Goal: Find specific page/section

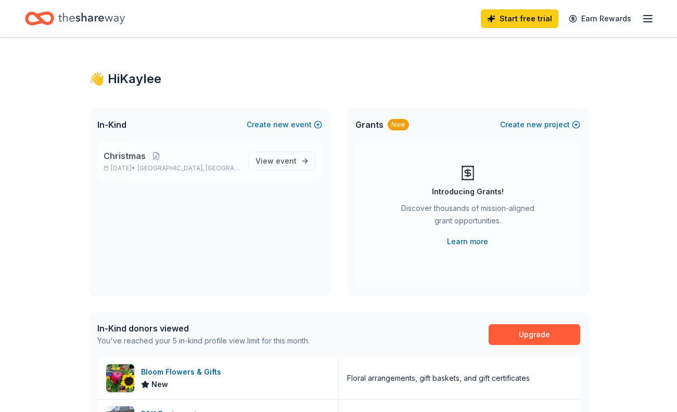
click at [189, 169] on span "Bentonville, AR" at bounding box center [188, 168] width 102 height 8
click at [273, 163] on span "View event" at bounding box center [275, 161] width 41 height 12
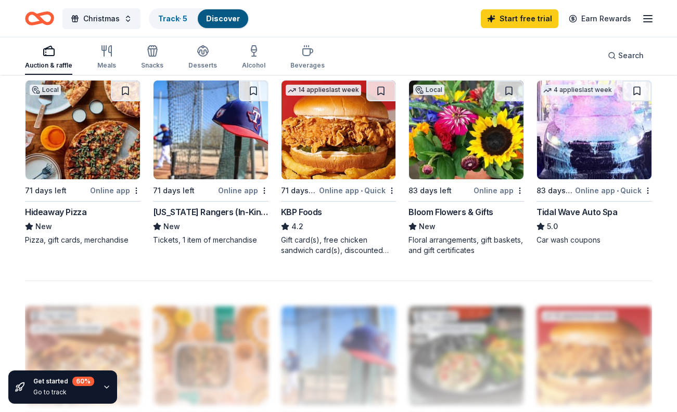
scroll to position [728, 0]
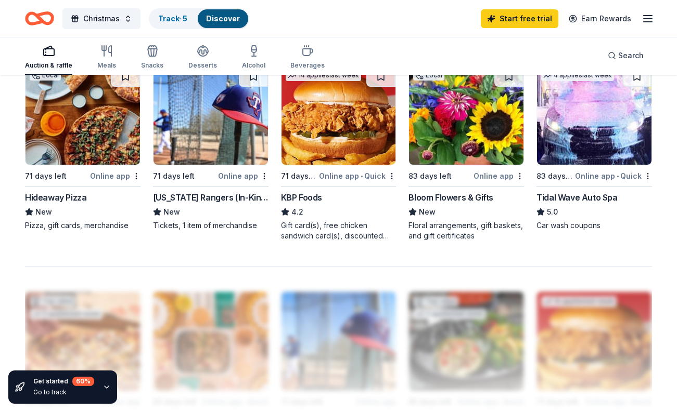
click at [327, 145] on img at bounding box center [338, 115] width 114 height 99
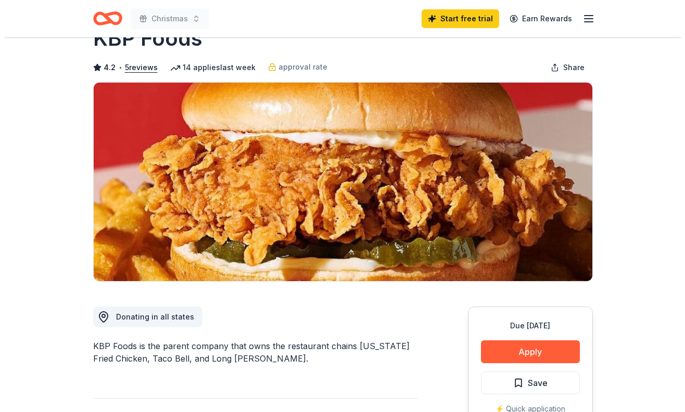
scroll to position [104, 0]
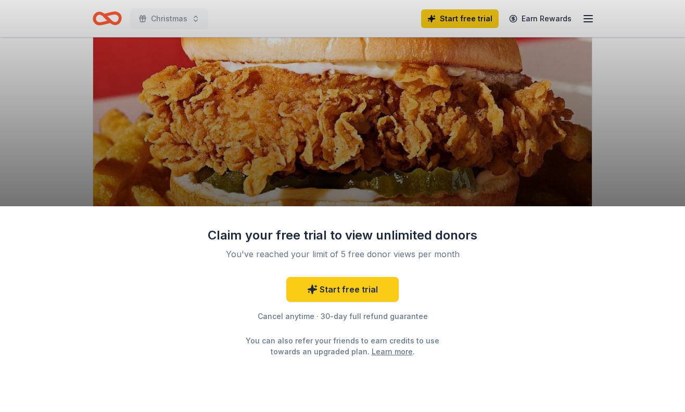
click at [424, 169] on div "Claim your free trial to view unlimited donors You've reached your limit of 5 f…" at bounding box center [342, 206] width 685 height 412
